Goal: Register for event/course

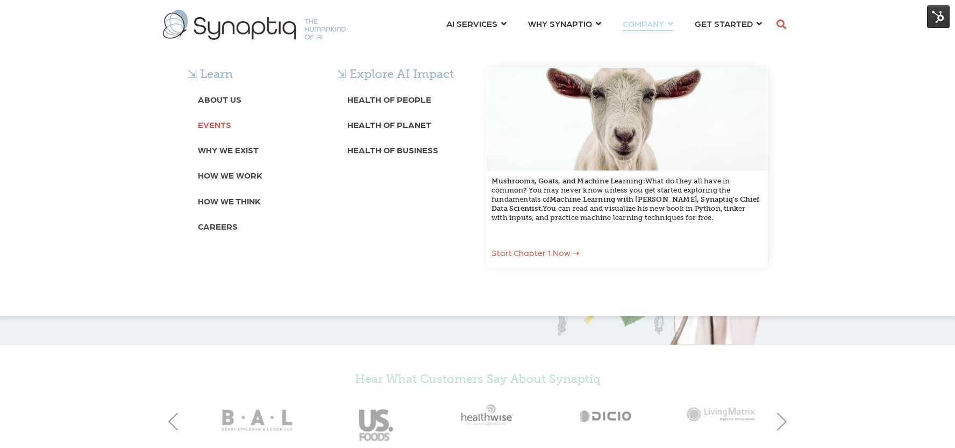
click at [220, 127] on b "Events" at bounding box center [214, 124] width 33 height 10
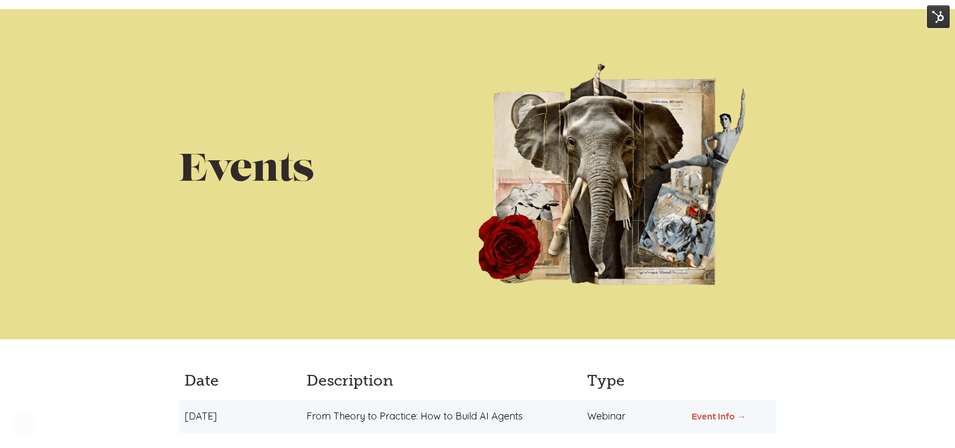
scroll to position [173, 0]
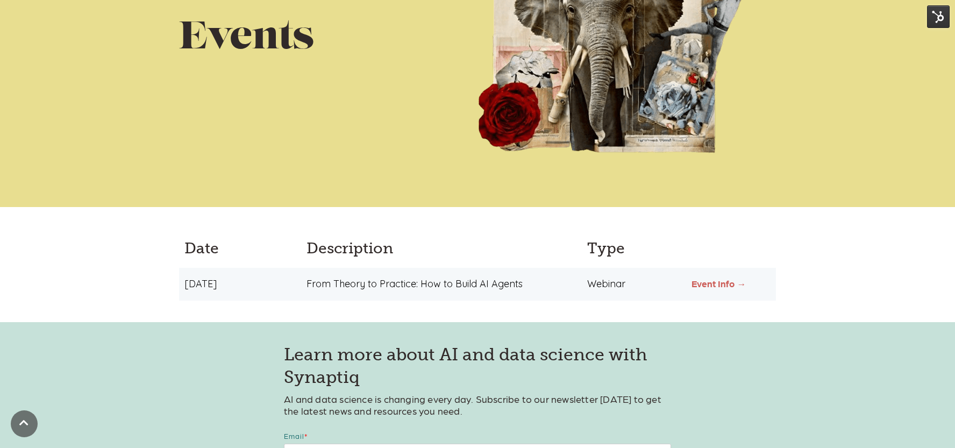
click at [721, 283] on link "Event Info →" at bounding box center [718, 283] width 54 height 11
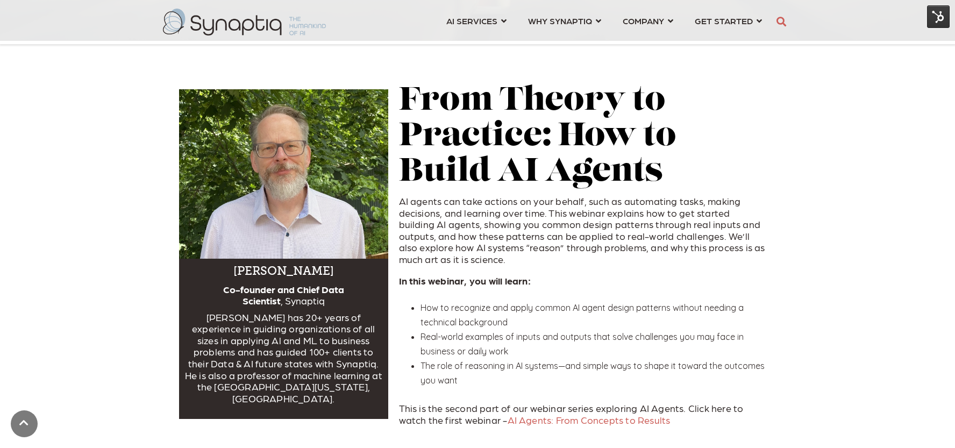
scroll to position [385, 0]
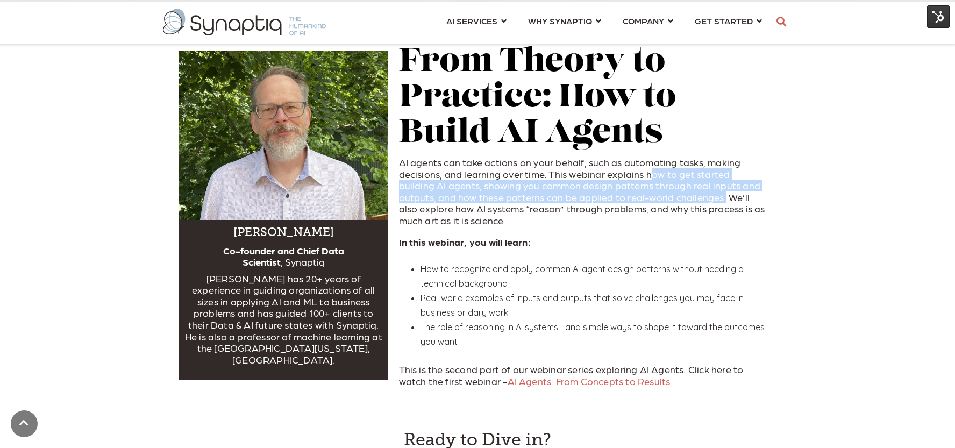
drag, startPoint x: 646, startPoint y: 175, endPoint x: 683, endPoint y: 195, distance: 41.8
click at [683, 195] on p "AI agents can take actions on your behalf, such as automating tasks, making dec…" at bounding box center [582, 191] width 367 height 70
copy p "ow to get started building AI agents, showing you common design patterns throug…"
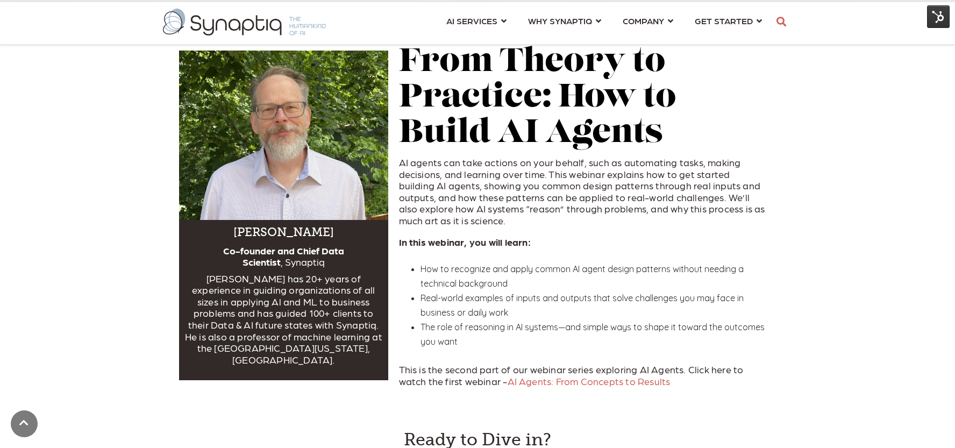
click at [521, 281] on li "How to recognize and apply common AI agent design patterns without needing a te…" at bounding box center [592, 276] width 345 height 29
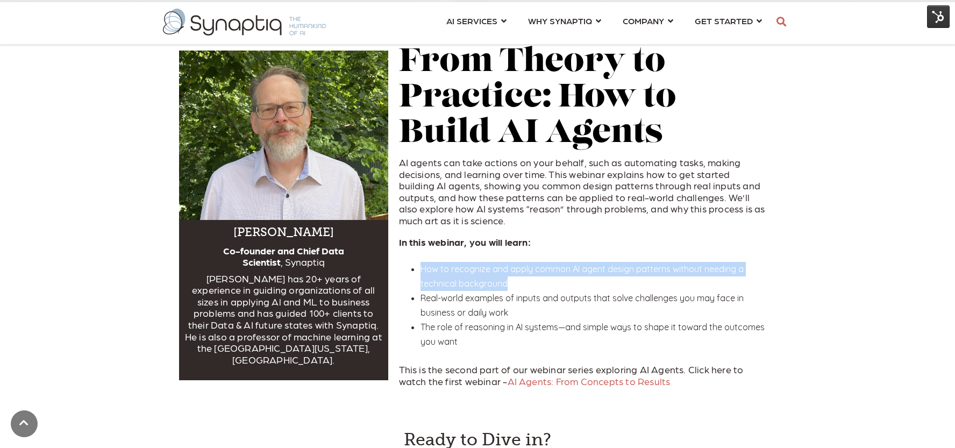
drag, startPoint x: 523, startPoint y: 279, endPoint x: 418, endPoint y: 268, distance: 105.9
click at [418, 268] on ul "How to recognize and apply common AI agent design patterns without needing a te…" at bounding box center [582, 305] width 367 height 87
copy li "How to recognize and apply common AI agent design patterns without needing a te…"
click at [283, 26] on img at bounding box center [244, 22] width 163 height 27
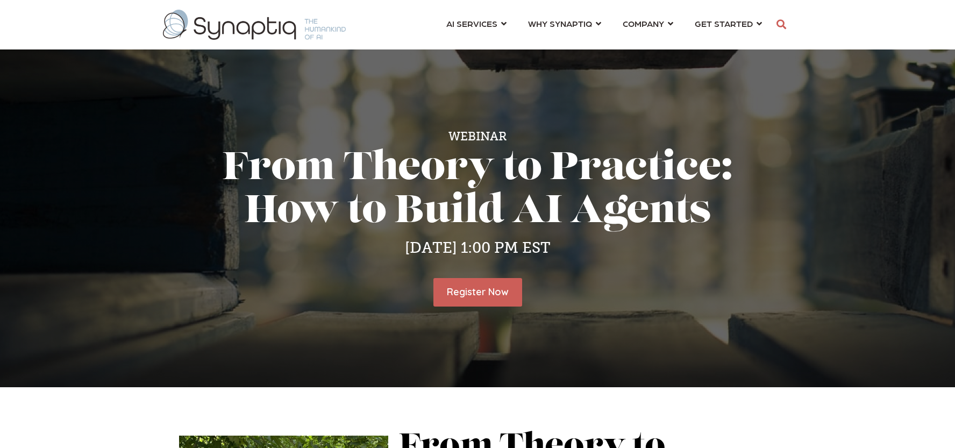
scroll to position [0, 5]
